Goal: Task Accomplishment & Management: Manage account settings

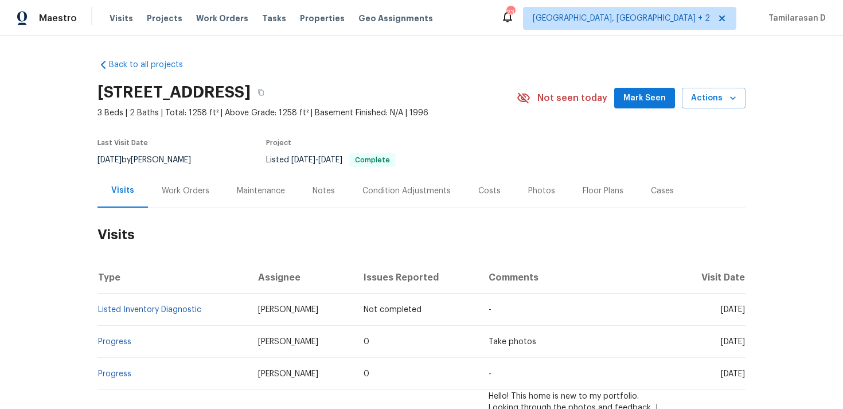
click at [189, 197] on div "Work Orders" at bounding box center [186, 190] width 48 height 11
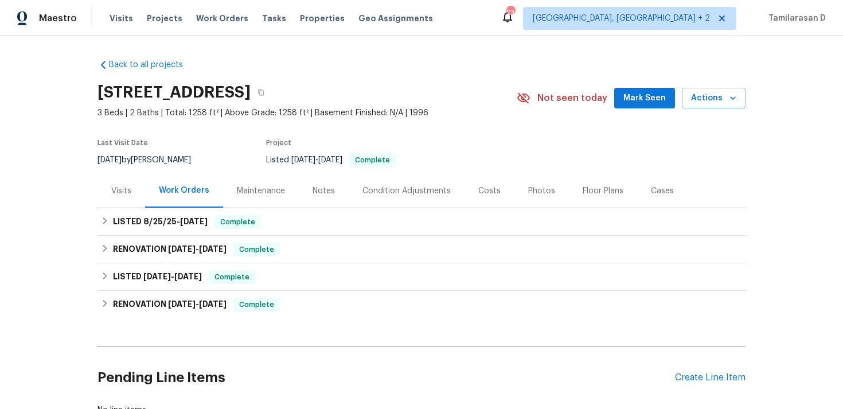
scroll to position [39, 0]
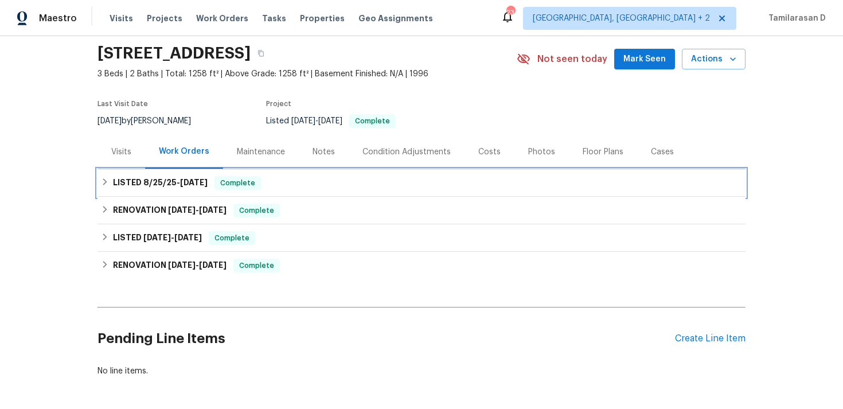
click at [110, 188] on div "LISTED [DATE] - [DATE] Complete" at bounding box center [421, 183] width 641 height 14
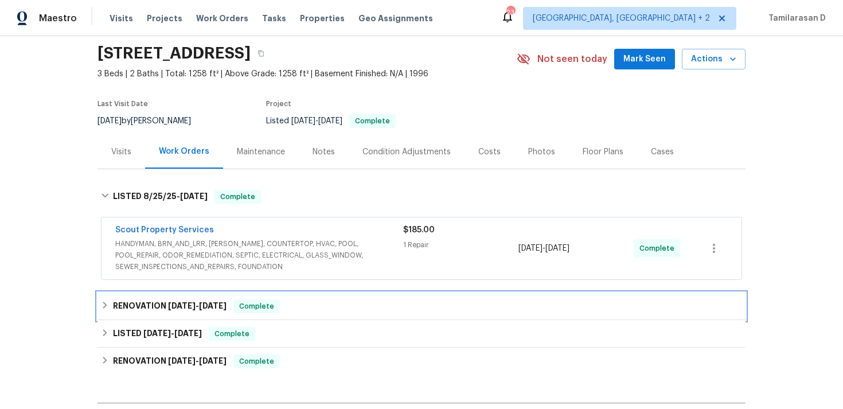
click at [104, 309] on icon at bounding box center [105, 305] width 8 height 8
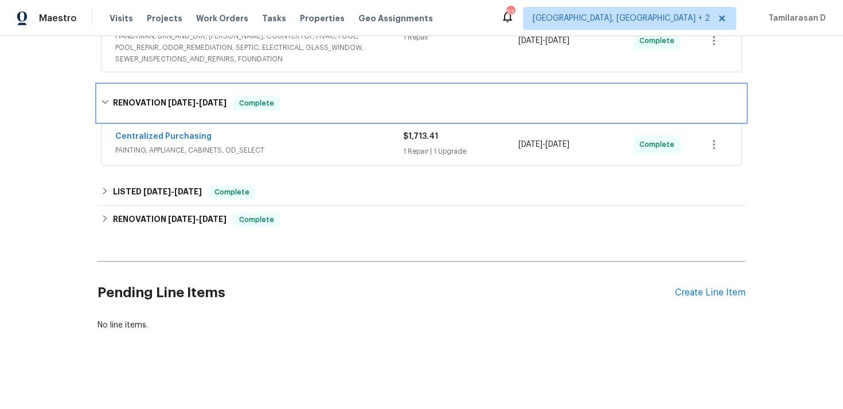
scroll to position [0, 0]
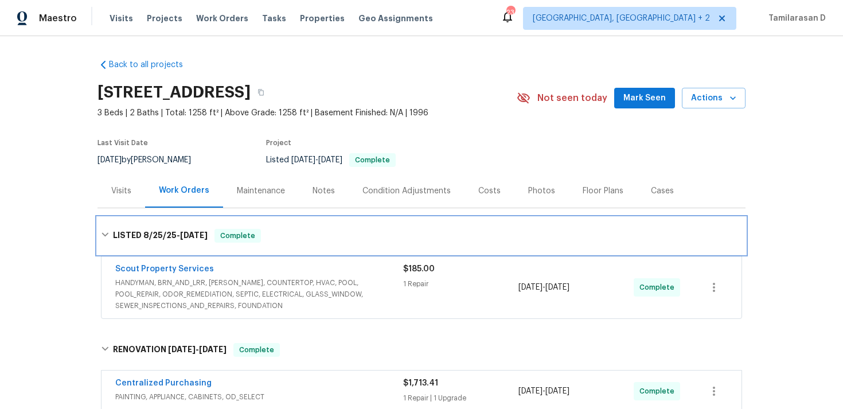
click at [107, 239] on icon at bounding box center [105, 235] width 8 height 8
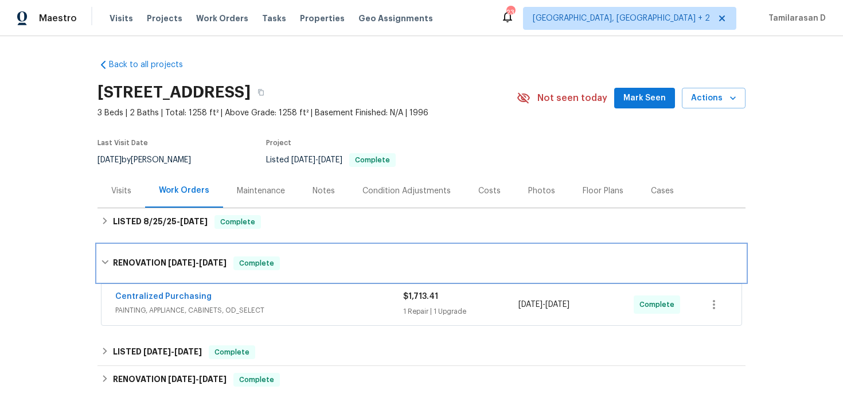
click at [102, 266] on icon at bounding box center [105, 262] width 8 height 8
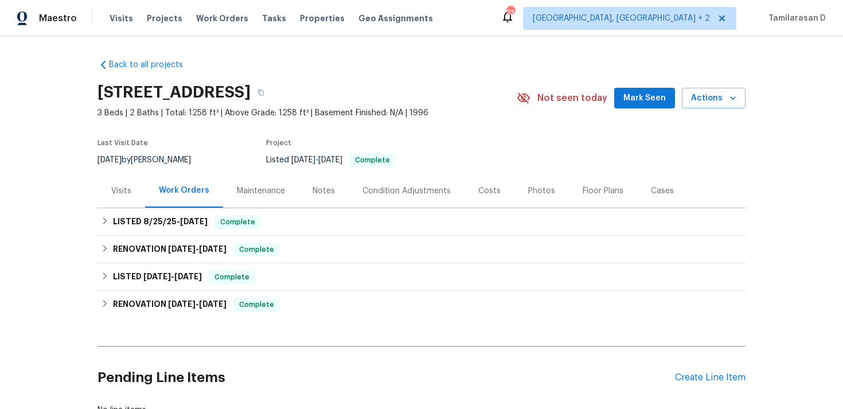
click at [449, 142] on section "[STREET_ADDRESS] 3 Beds | 2 Baths | Total: 1258 ft² | Above Grade: 1258 ft² | B…" at bounding box center [422, 125] width 648 height 96
click at [137, 198] on div "Visits" at bounding box center [122, 191] width 48 height 34
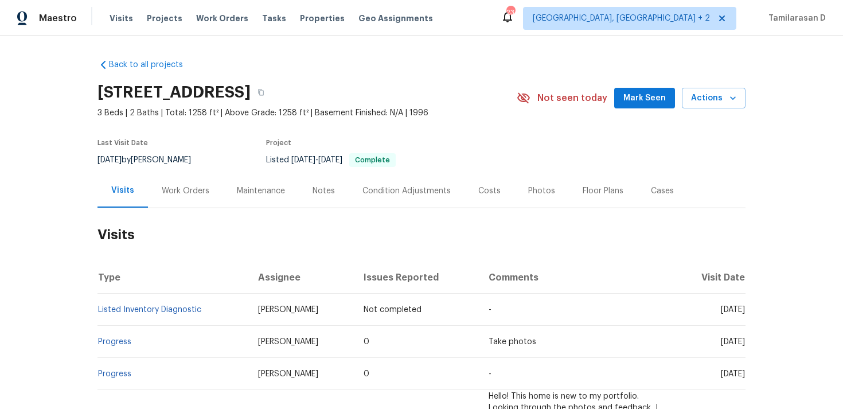
click at [191, 197] on div "Work Orders" at bounding box center [186, 190] width 48 height 11
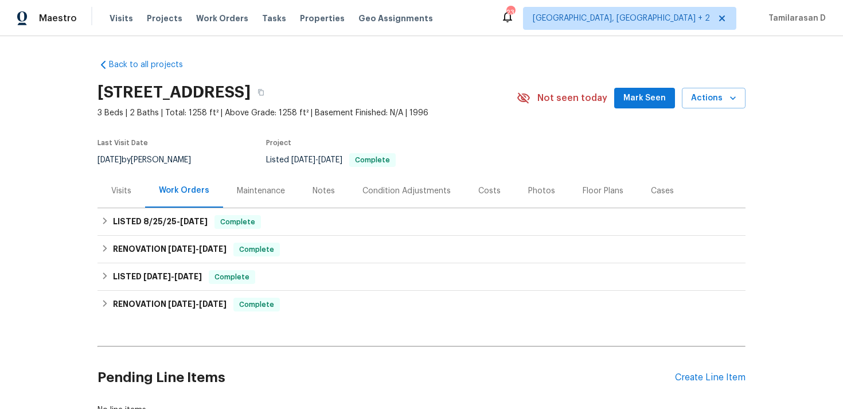
click at [252, 208] on div "Maintenance" at bounding box center [261, 191] width 76 height 34
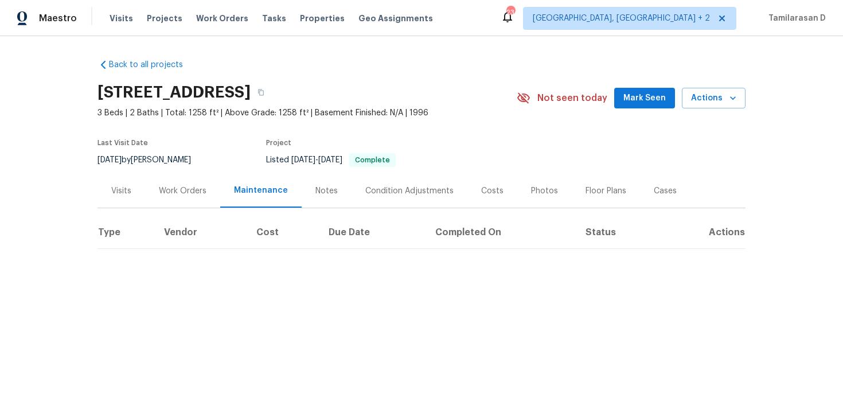
click at [190, 208] on div "Work Orders" at bounding box center [182, 191] width 75 height 34
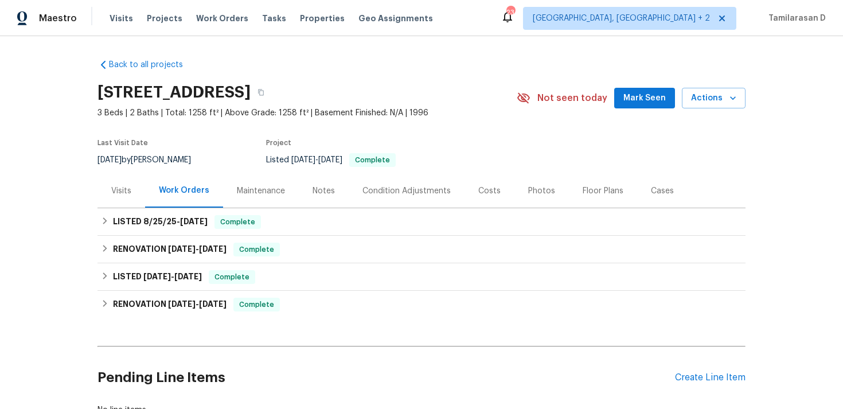
click at [107, 203] on div "Visits" at bounding box center [122, 191] width 48 height 34
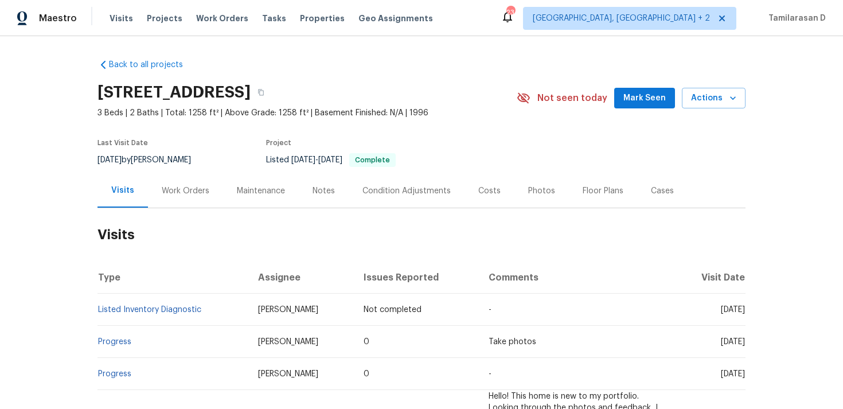
click at [189, 197] on div "Work Orders" at bounding box center [186, 190] width 48 height 11
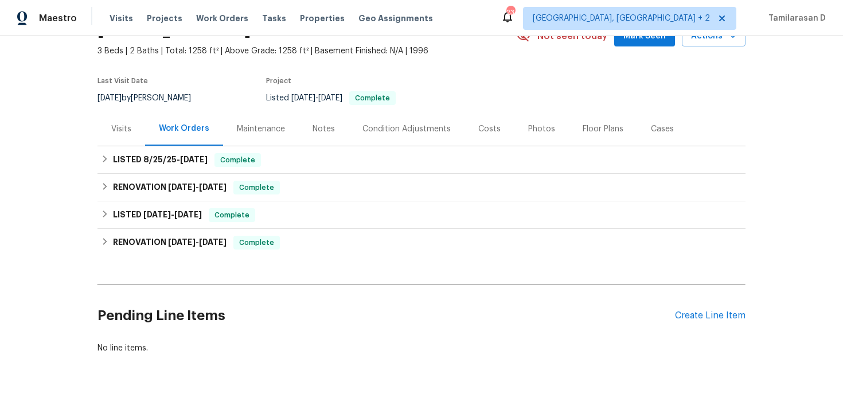
scroll to position [96, 0]
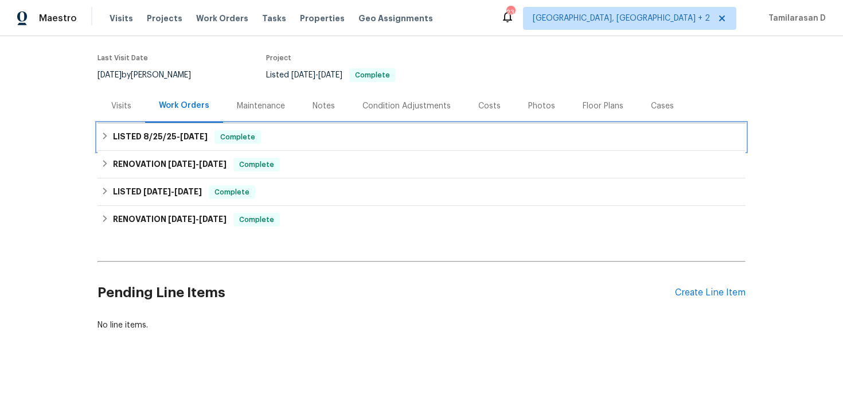
click at [106, 140] on div "LISTED [DATE] - [DATE] Complete" at bounding box center [421, 137] width 641 height 14
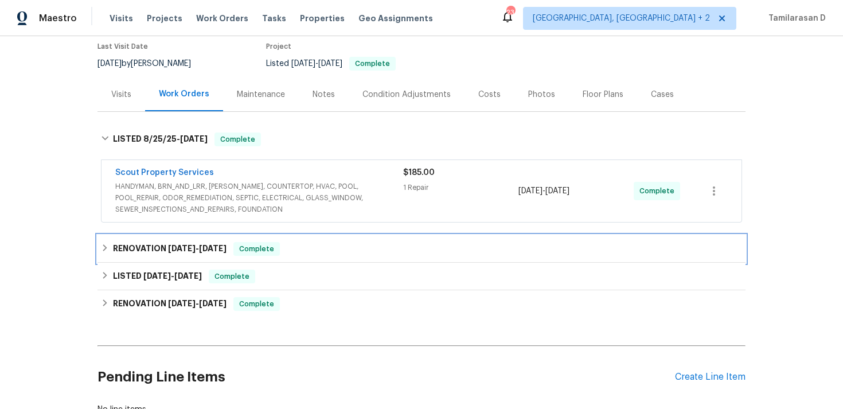
click at [103, 252] on icon at bounding box center [105, 248] width 8 height 8
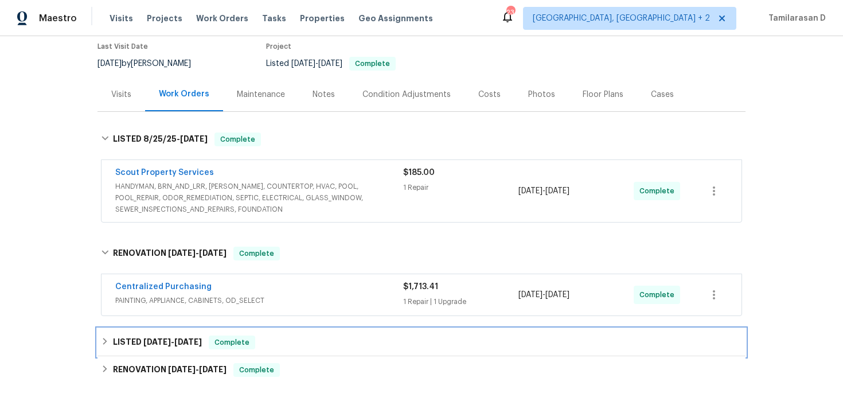
click at [103, 345] on icon at bounding box center [105, 341] width 4 height 7
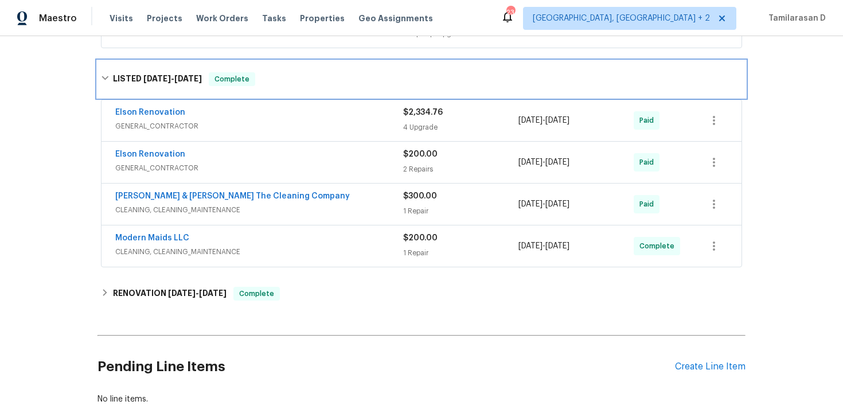
scroll to position [372, 0]
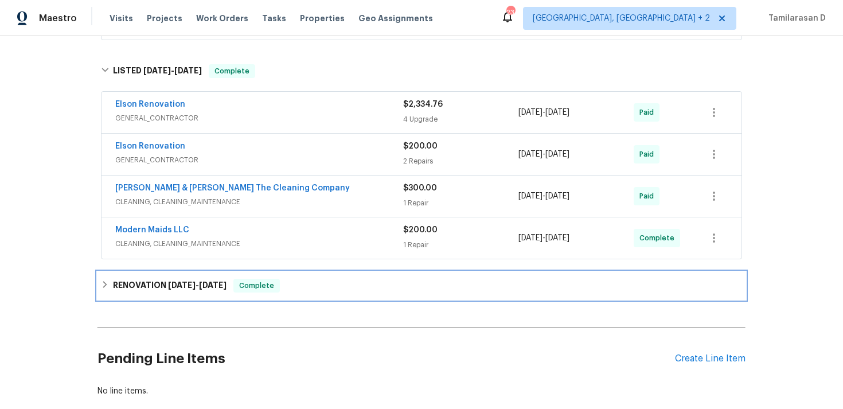
click at [105, 288] on icon at bounding box center [105, 284] width 4 height 7
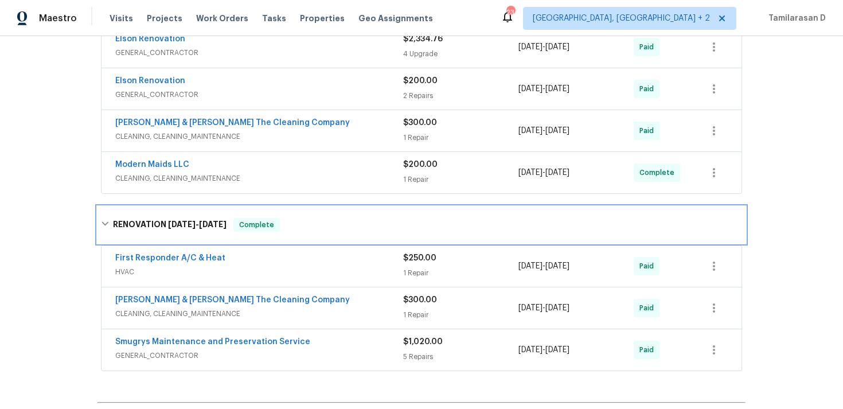
scroll to position [403, 0]
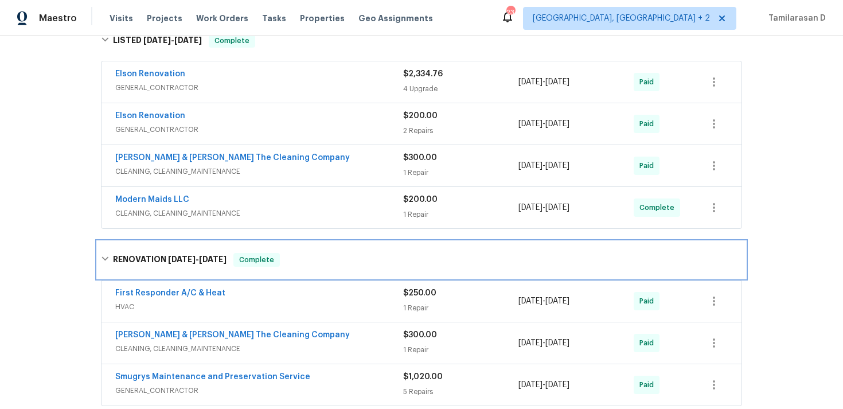
click at [100, 272] on div "RENOVATION [DATE] - [DATE] Complete" at bounding box center [422, 259] width 648 height 37
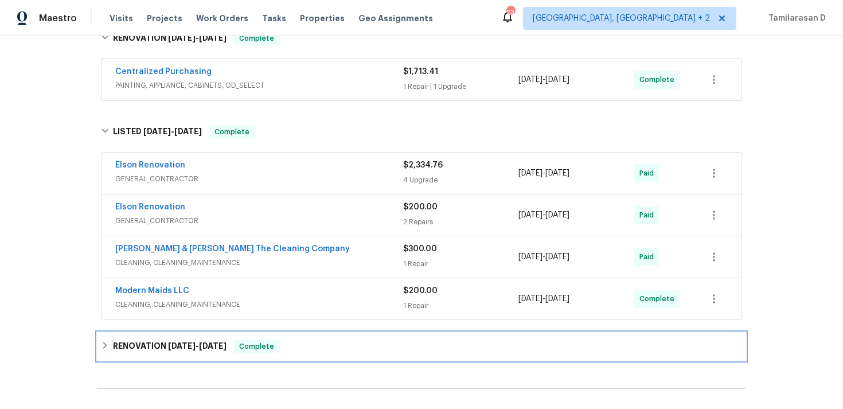
scroll to position [302, 0]
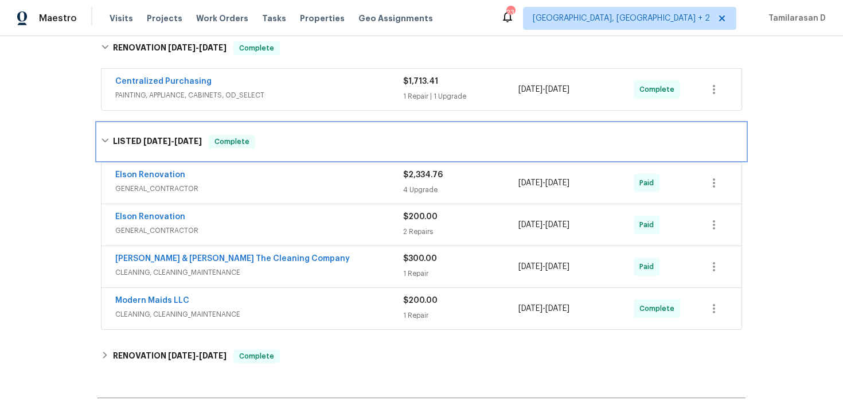
click at [102, 145] on icon at bounding box center [105, 141] width 8 height 8
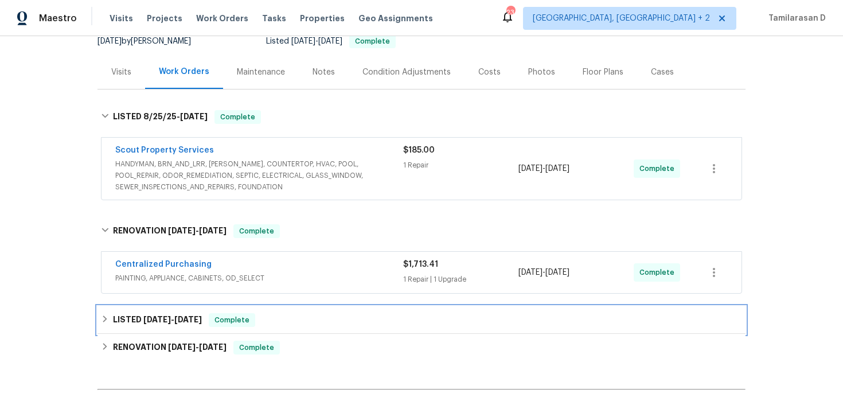
scroll to position [111, 0]
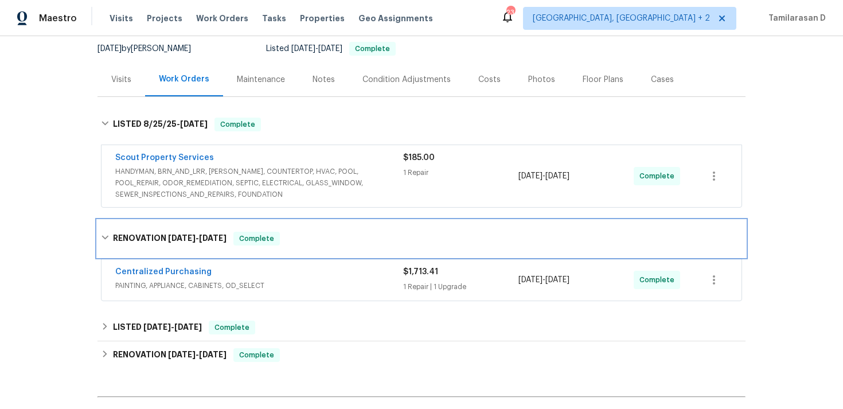
click at [106, 240] on icon at bounding box center [105, 238] width 7 height 4
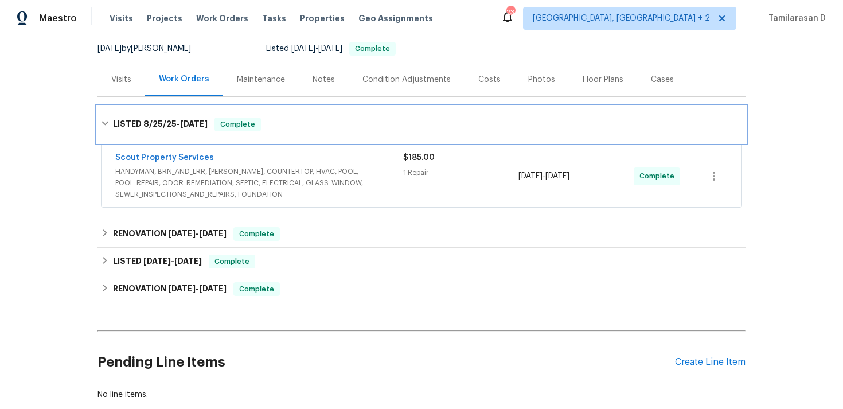
click at [109, 131] on div "LISTED [DATE] - [DATE] Complete" at bounding box center [421, 125] width 641 height 14
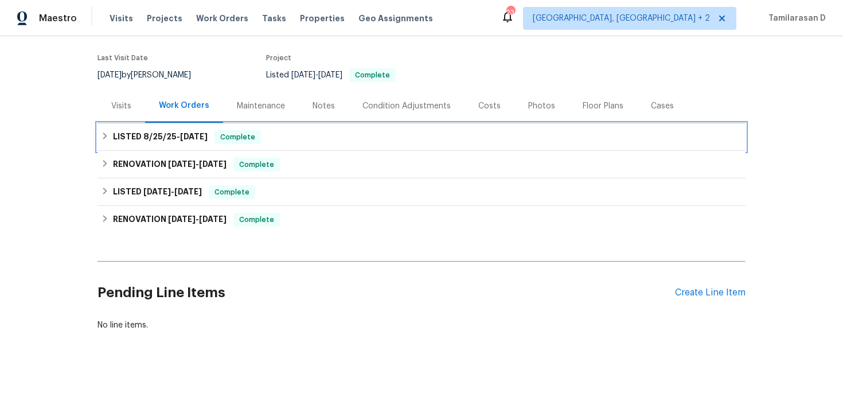
scroll to position [96, 0]
click at [105, 130] on div "LISTED [DATE] - [DATE] Complete" at bounding box center [421, 137] width 641 height 14
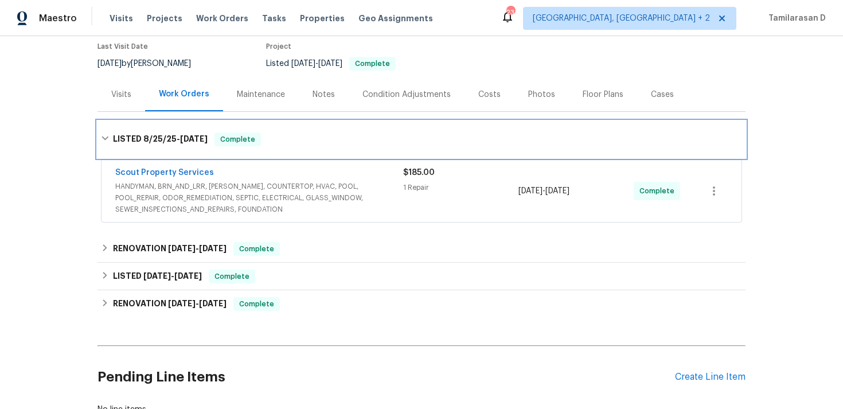
scroll to position [111, 0]
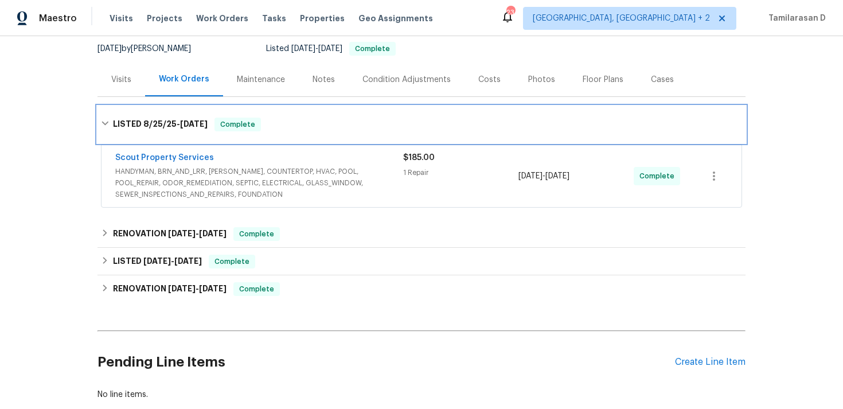
click at [122, 131] on h6 "LISTED [DATE] - [DATE]" at bounding box center [160, 125] width 95 height 14
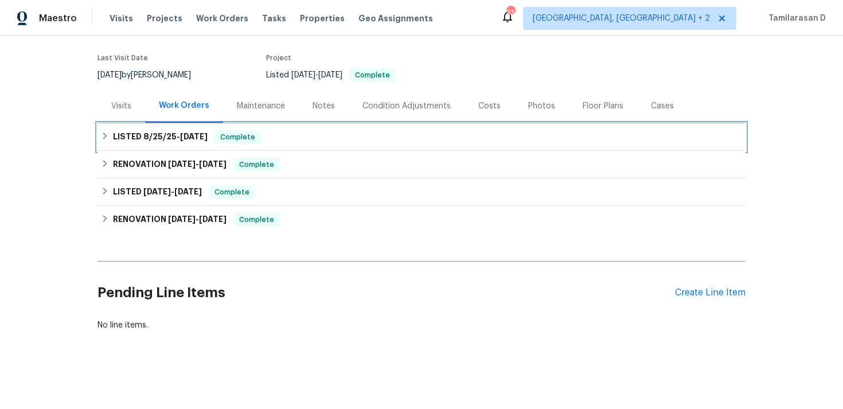
scroll to position [96, 0]
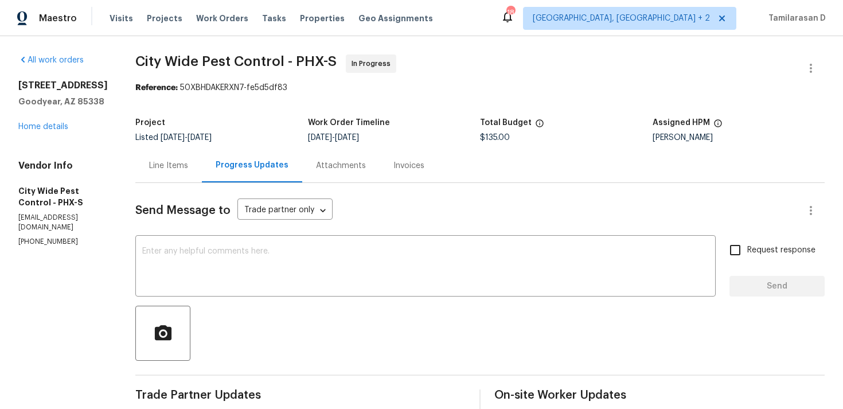
scroll to position [173, 0]
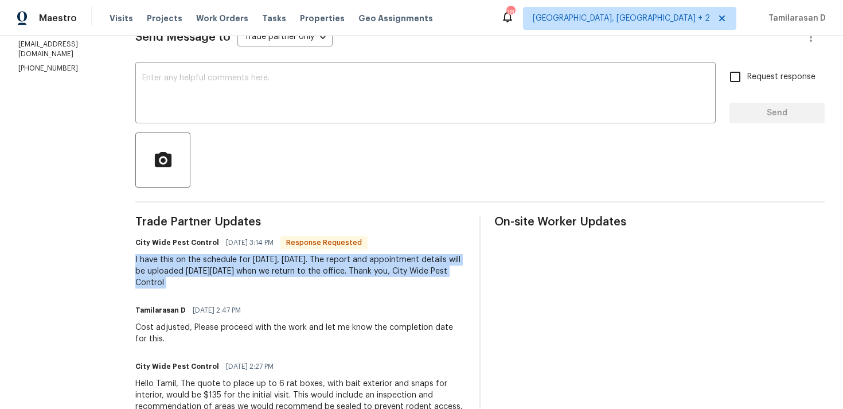
click at [259, 208] on div "Send Message to Trade partner only Trade partner only ​ x ​ Request response Se…" at bounding box center [479, 292] width 689 height 564
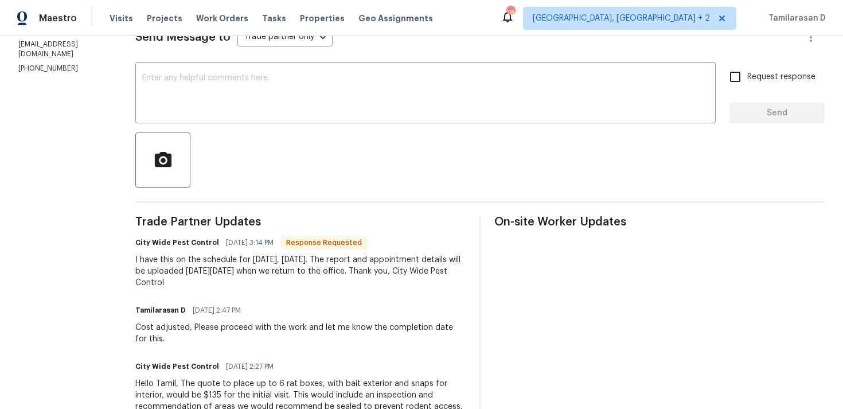
scroll to position [0, 0]
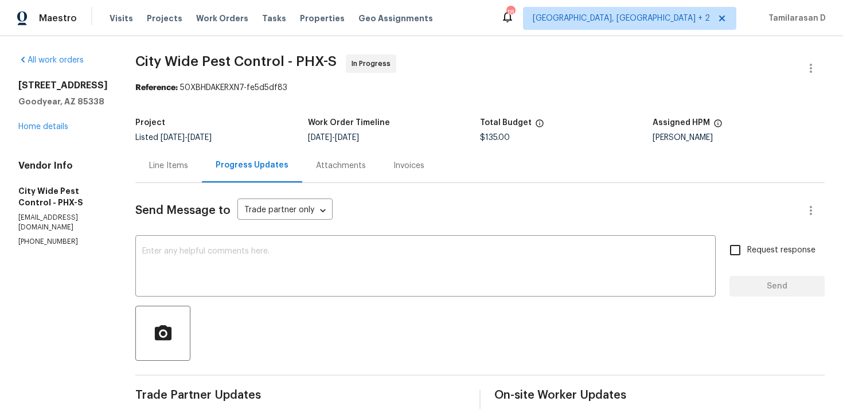
click at [301, 85] on div "Reference: 50XBHDAKERXN7-fe5d5df83" at bounding box center [479, 87] width 689 height 11
